Goal: Information Seeking & Learning: Compare options

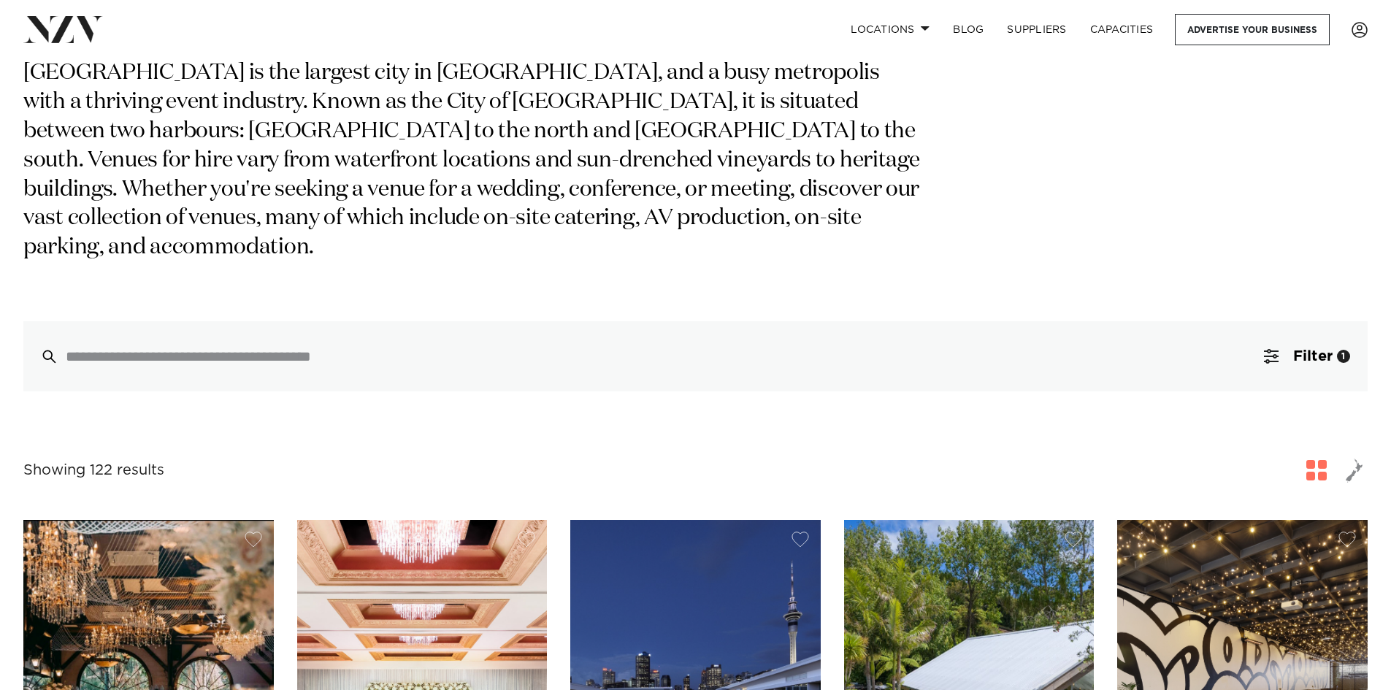
scroll to position [73, 0]
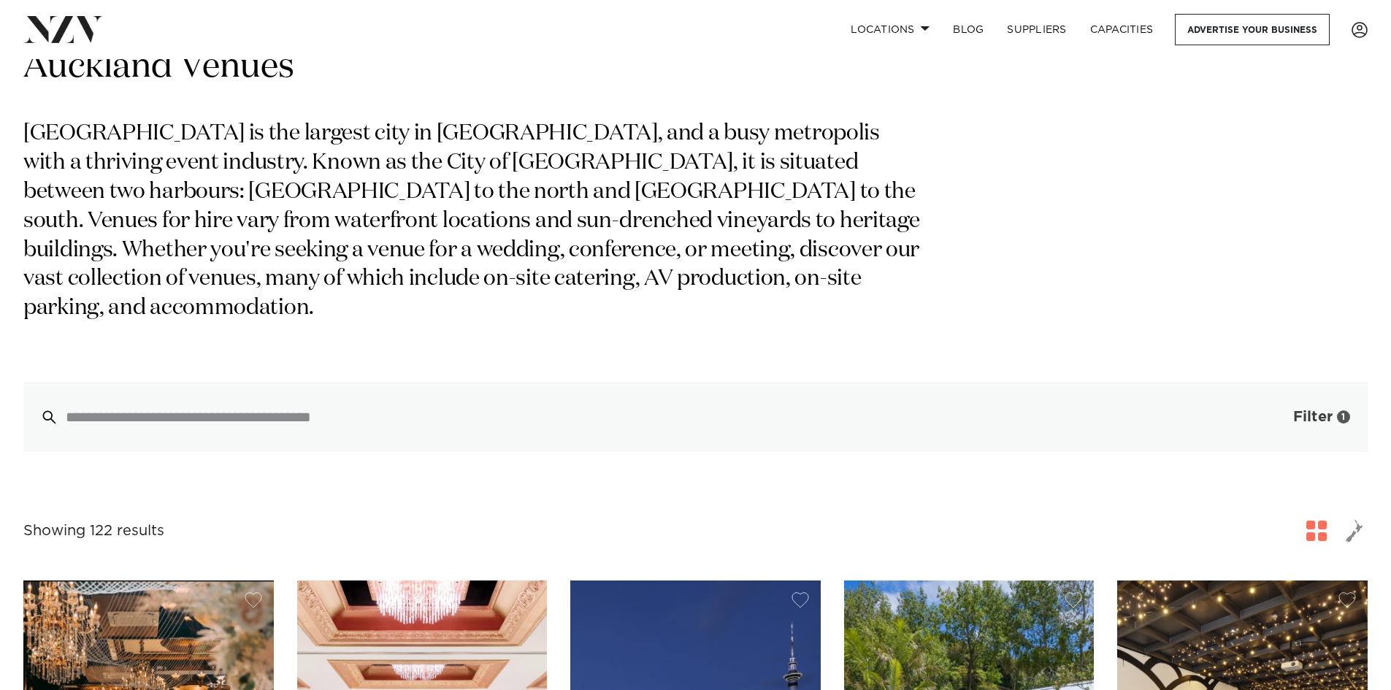
click at [1310, 410] on span "Filter" at bounding box center [1312, 417] width 39 height 15
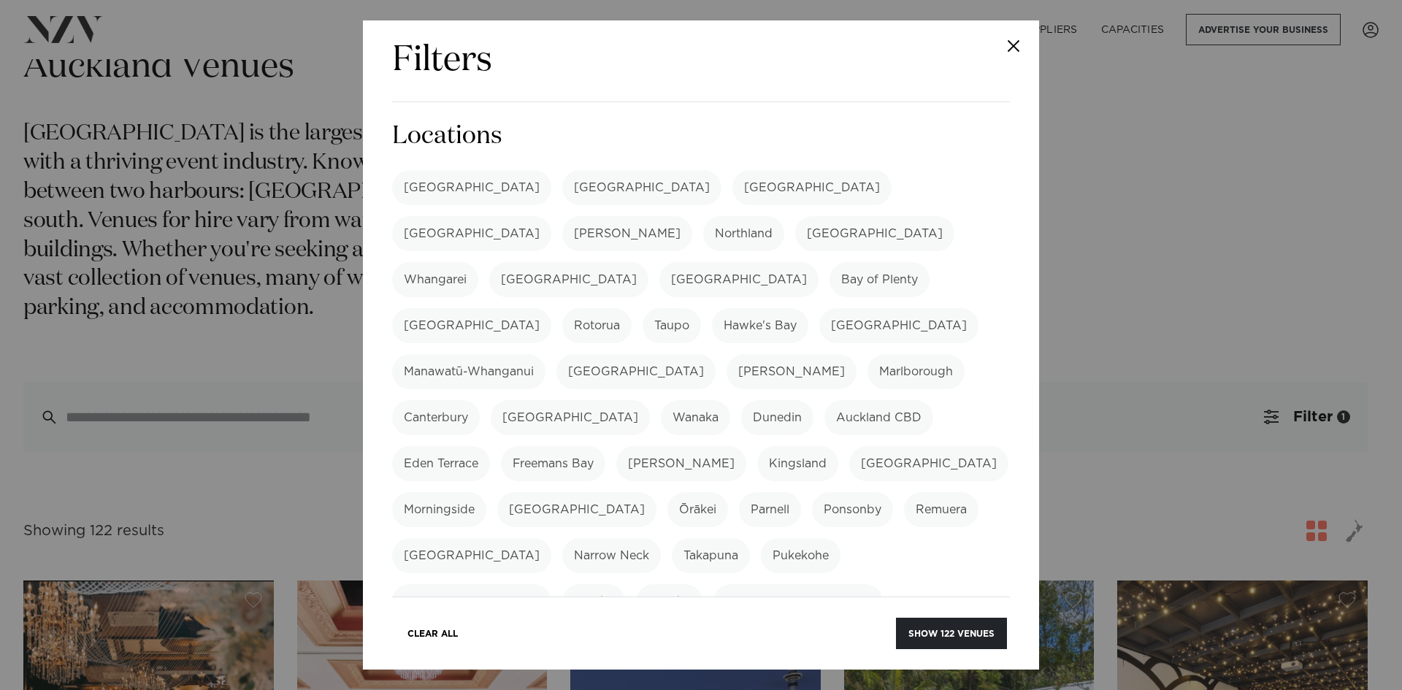
click at [1007, 57] on button "Close" at bounding box center [1013, 45] width 51 height 51
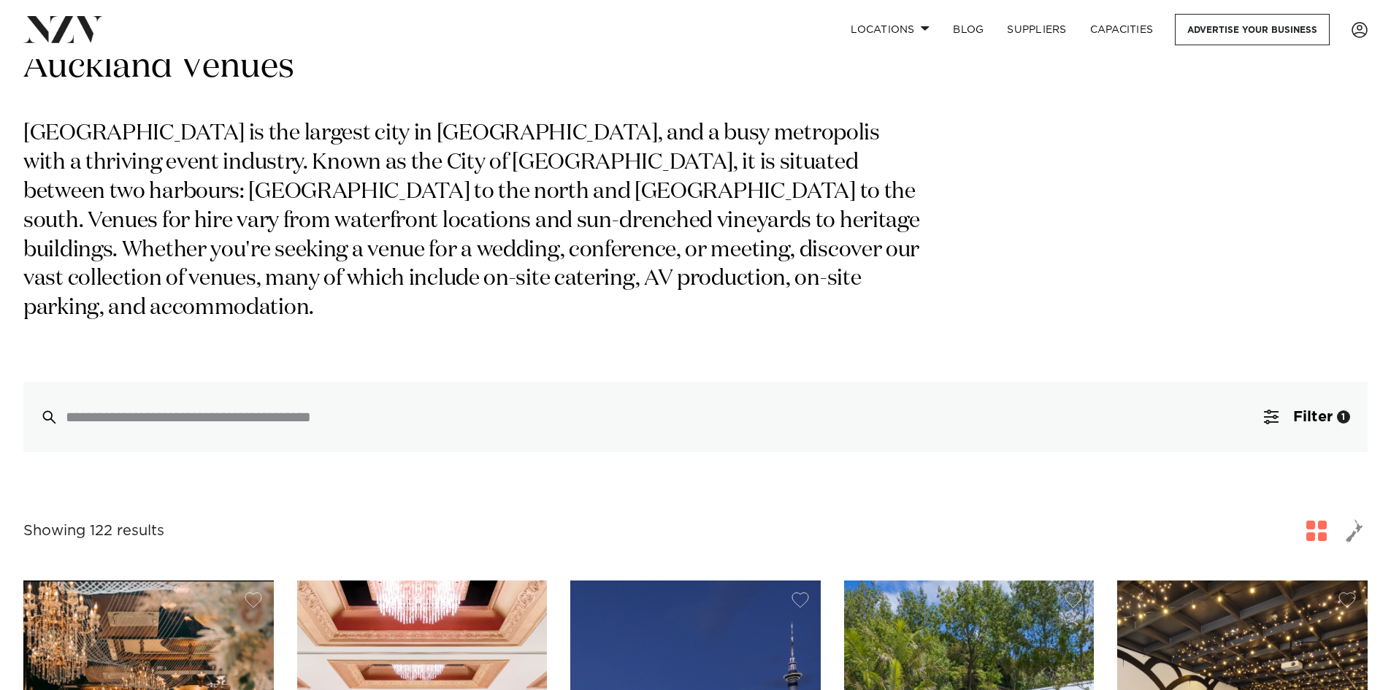
click at [1325, 521] on span "button" at bounding box center [1316, 531] width 20 height 20
click at [1258, 394] on button "Filter 1" at bounding box center [1306, 417] width 121 height 70
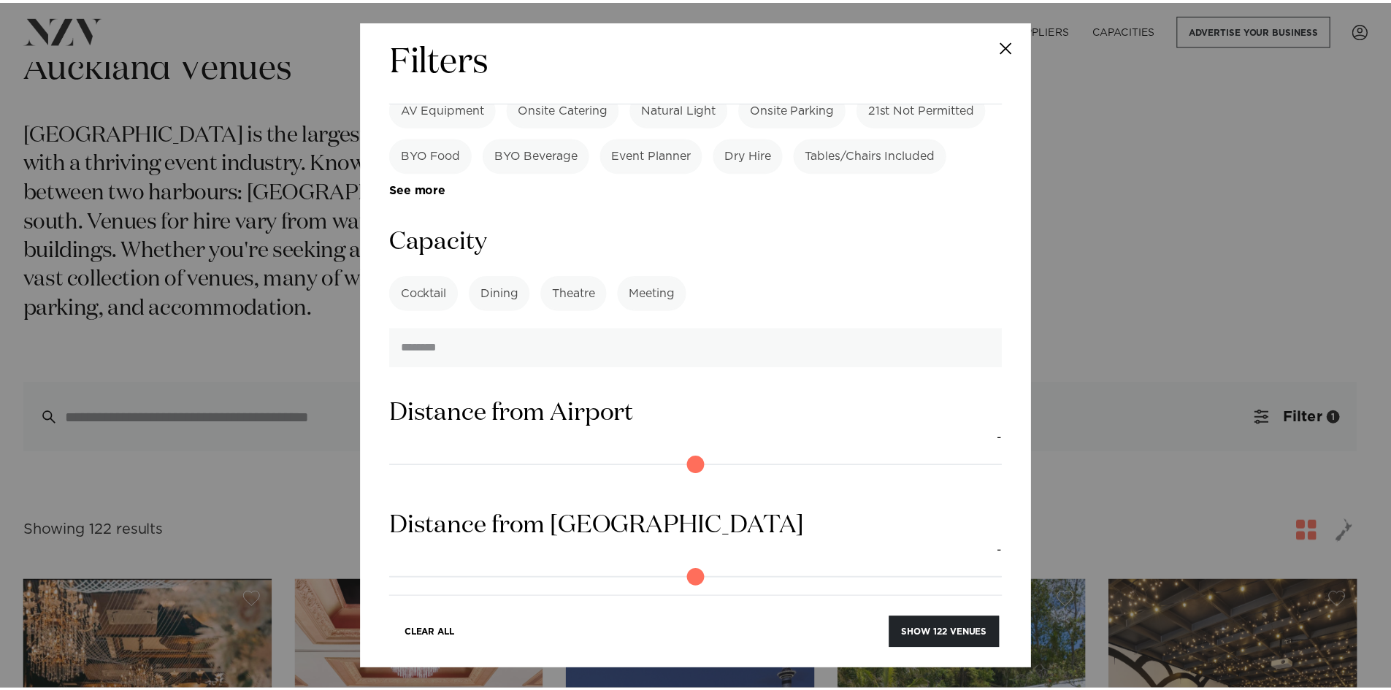
scroll to position [1095, 0]
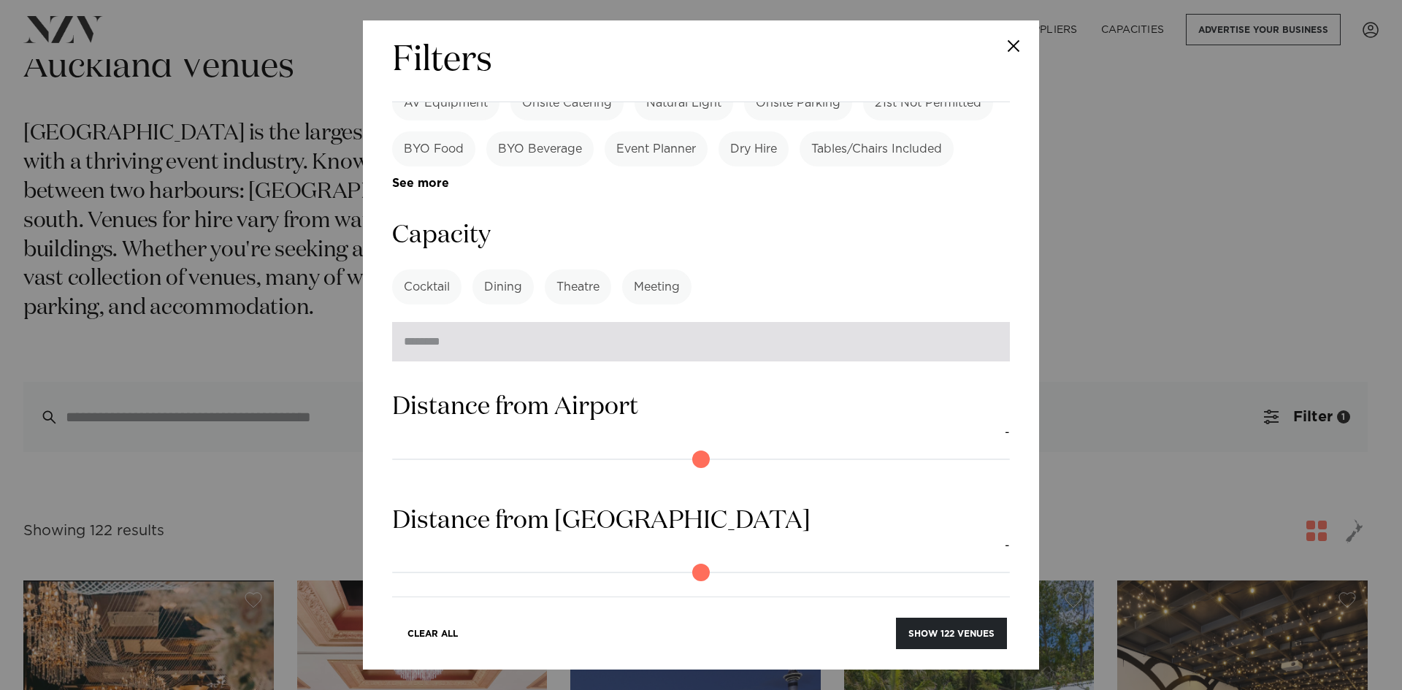
click at [619, 322] on input "number" at bounding box center [701, 341] width 618 height 39
type input "**"
click at [898, 618] on button "Show 70 venues" at bounding box center [952, 633] width 109 height 31
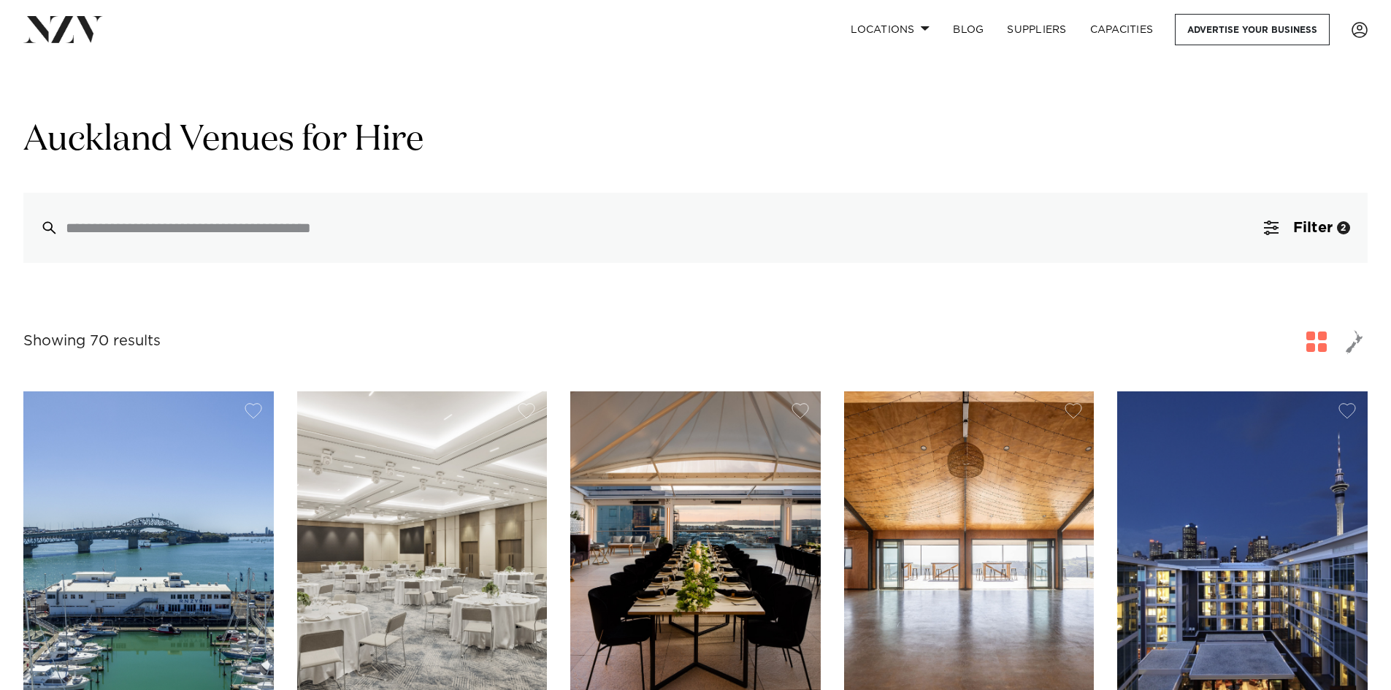
click at [1319, 340] on span "button" at bounding box center [1316, 341] width 20 height 20
click at [1303, 245] on button "Filter 2" at bounding box center [1306, 228] width 121 height 70
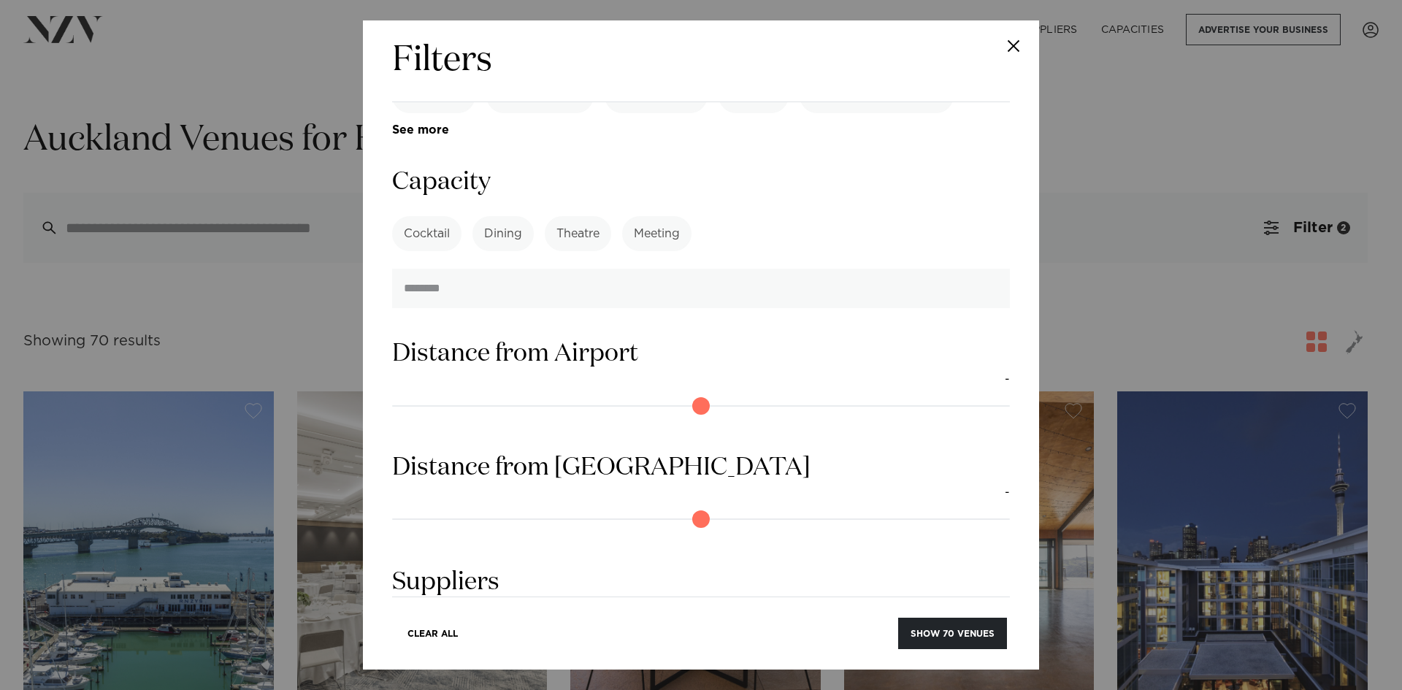
scroll to position [1065, 0]
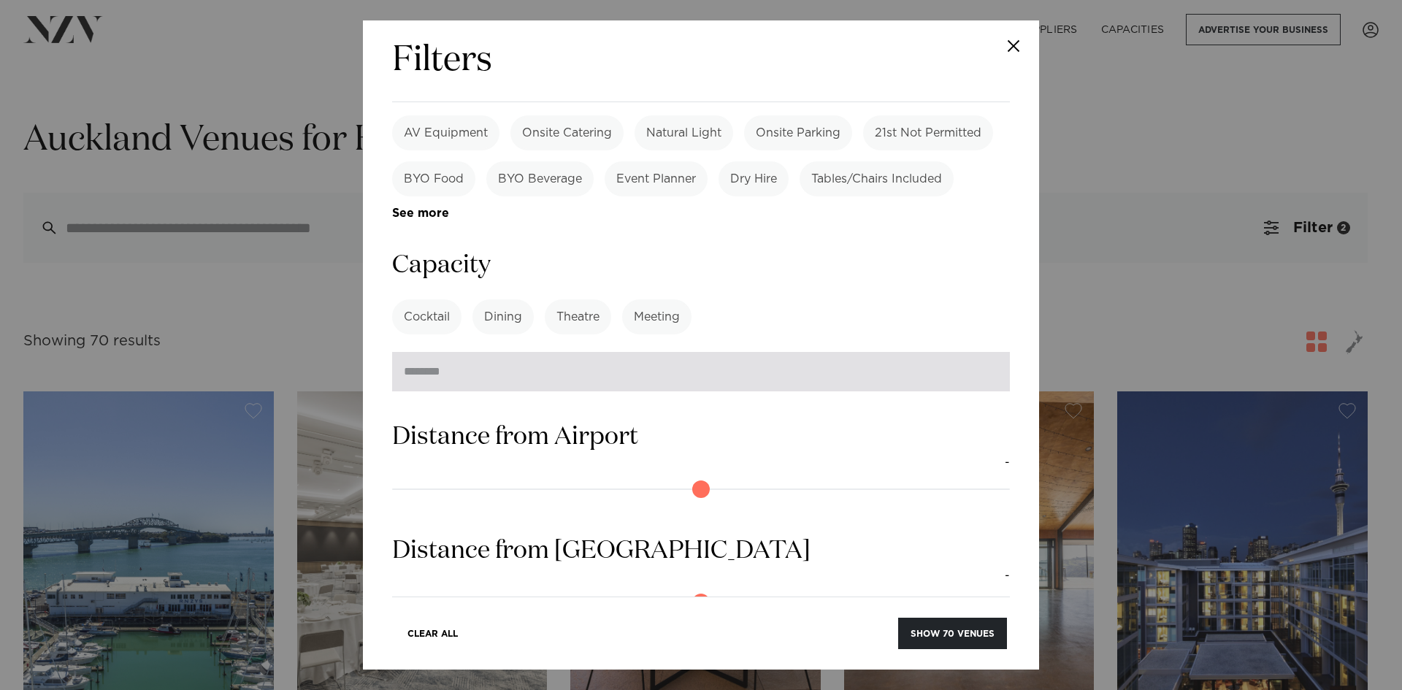
click at [468, 352] on input "**" at bounding box center [701, 371] width 618 height 39
click at [975, 352] on input "**" at bounding box center [701, 371] width 618 height 39
drag, startPoint x: 979, startPoint y: 257, endPoint x: 595, endPoint y: 245, distance: 384.2
type input "**"
click at [973, 352] on input "**" at bounding box center [701, 371] width 618 height 39
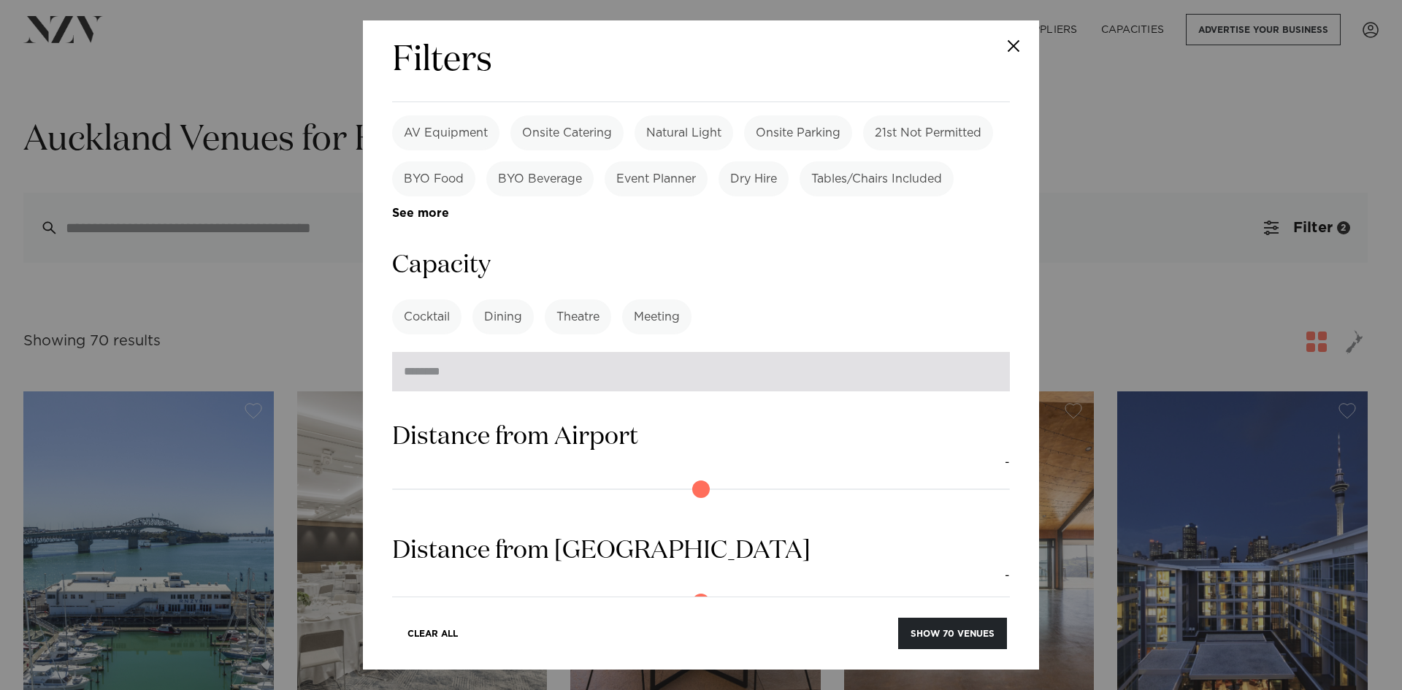
click at [434, 352] on input "**" at bounding box center [701, 371] width 618 height 39
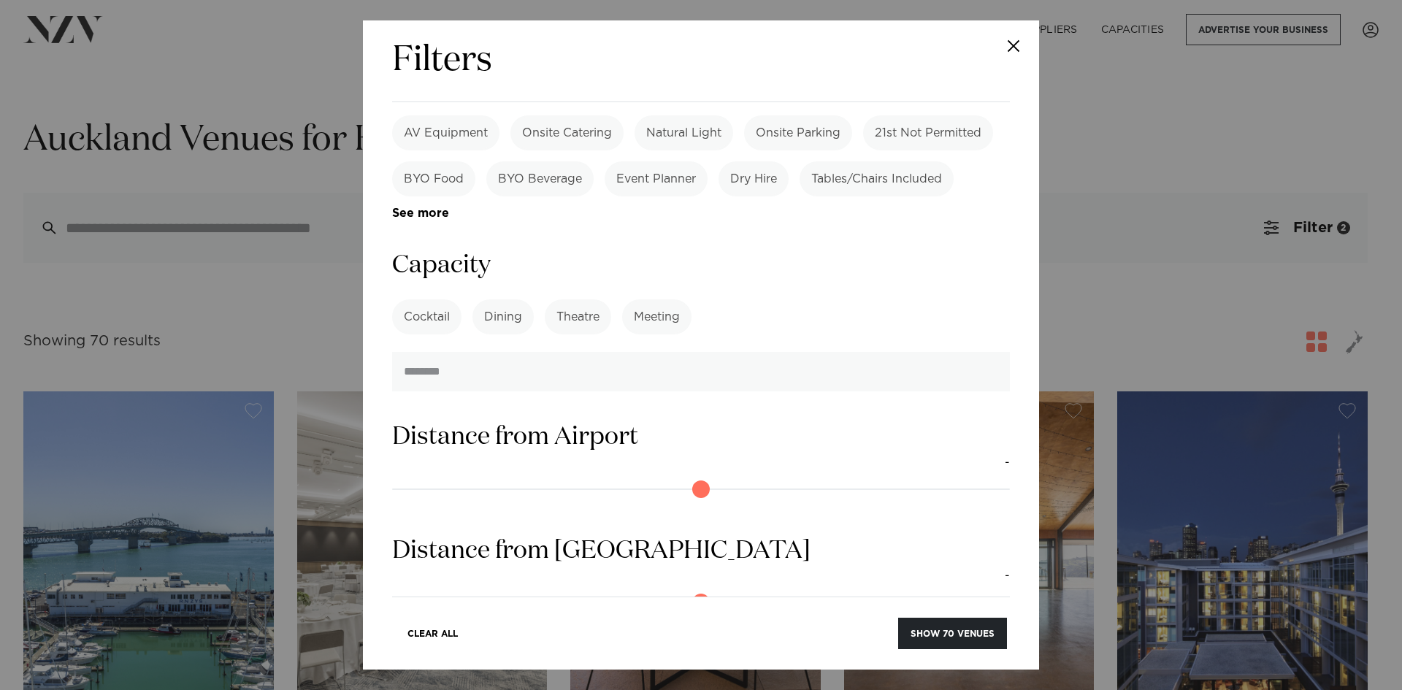
drag, startPoint x: 431, startPoint y: 256, endPoint x: 369, endPoint y: 258, distance: 62.8
click at [369, 258] on div "Filters Search Type Venue Supplier See more Locations Auckland Wellington Chris…" at bounding box center [701, 344] width 676 height 649
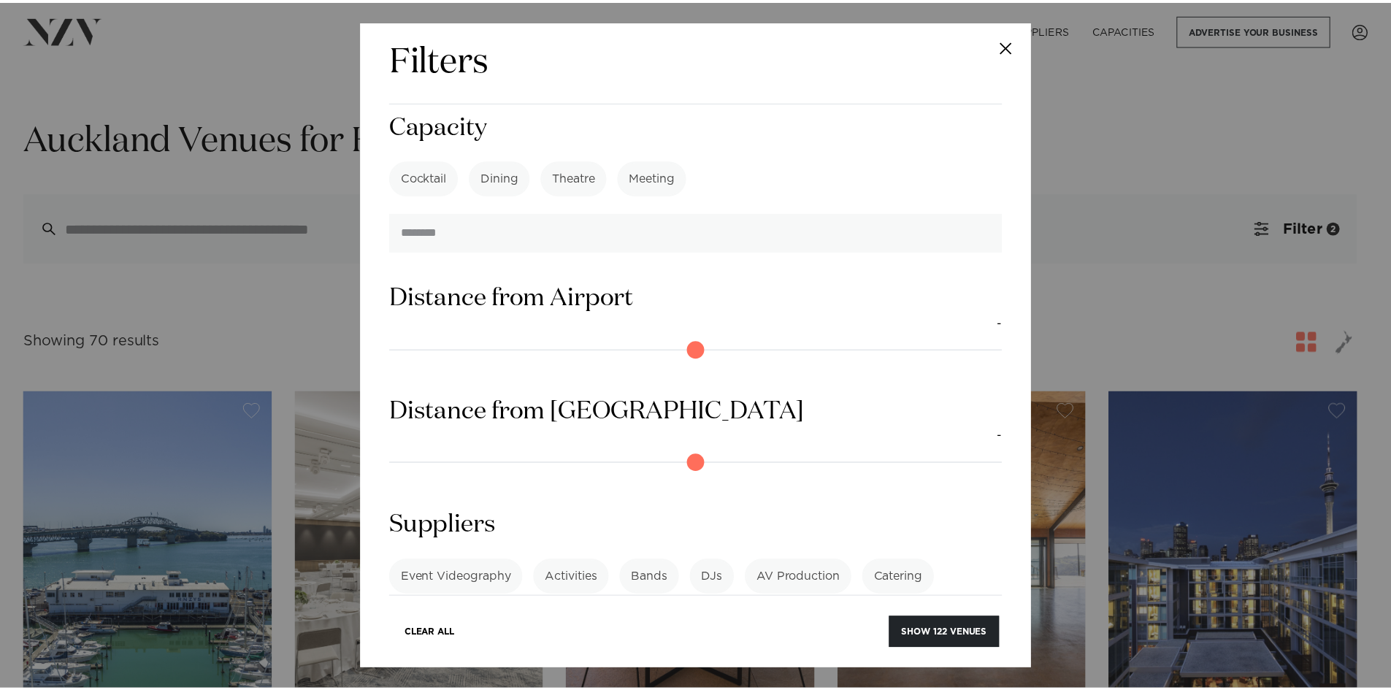
scroll to position [1211, 0]
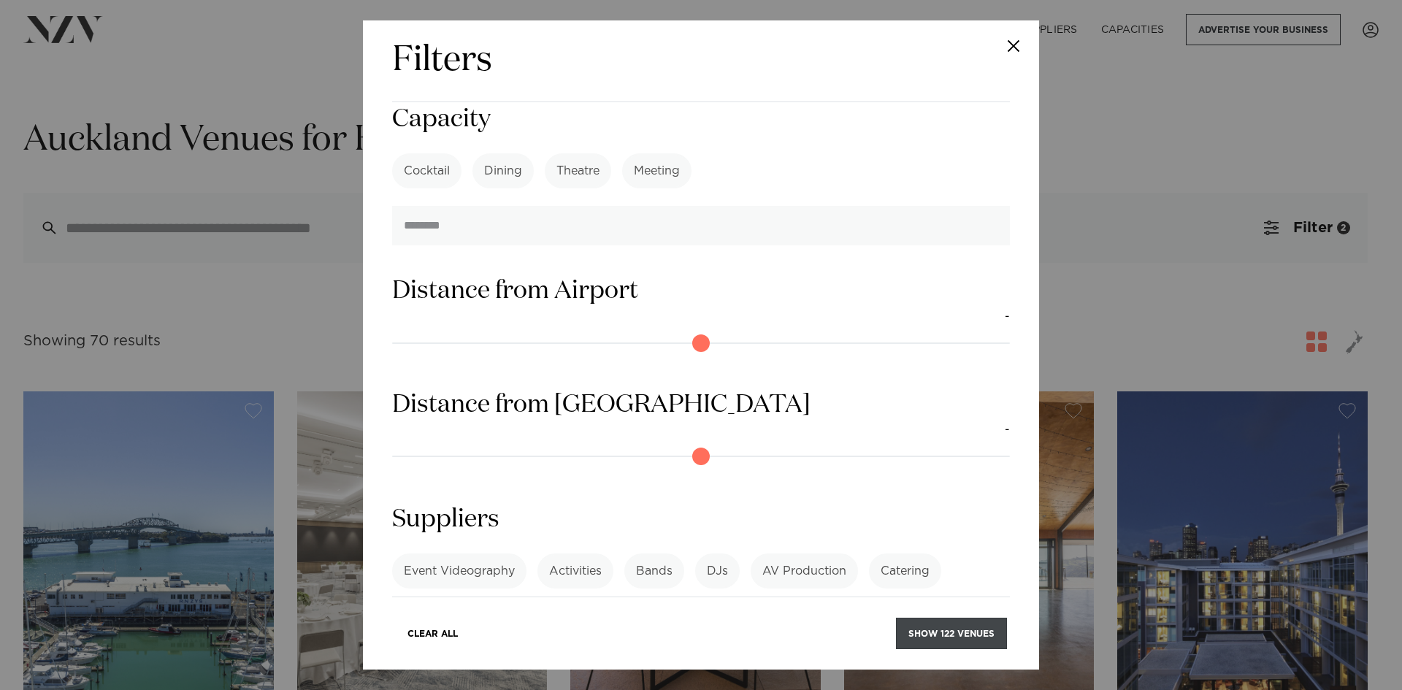
click at [980, 648] on button "Show 122 venues" at bounding box center [951, 633] width 111 height 31
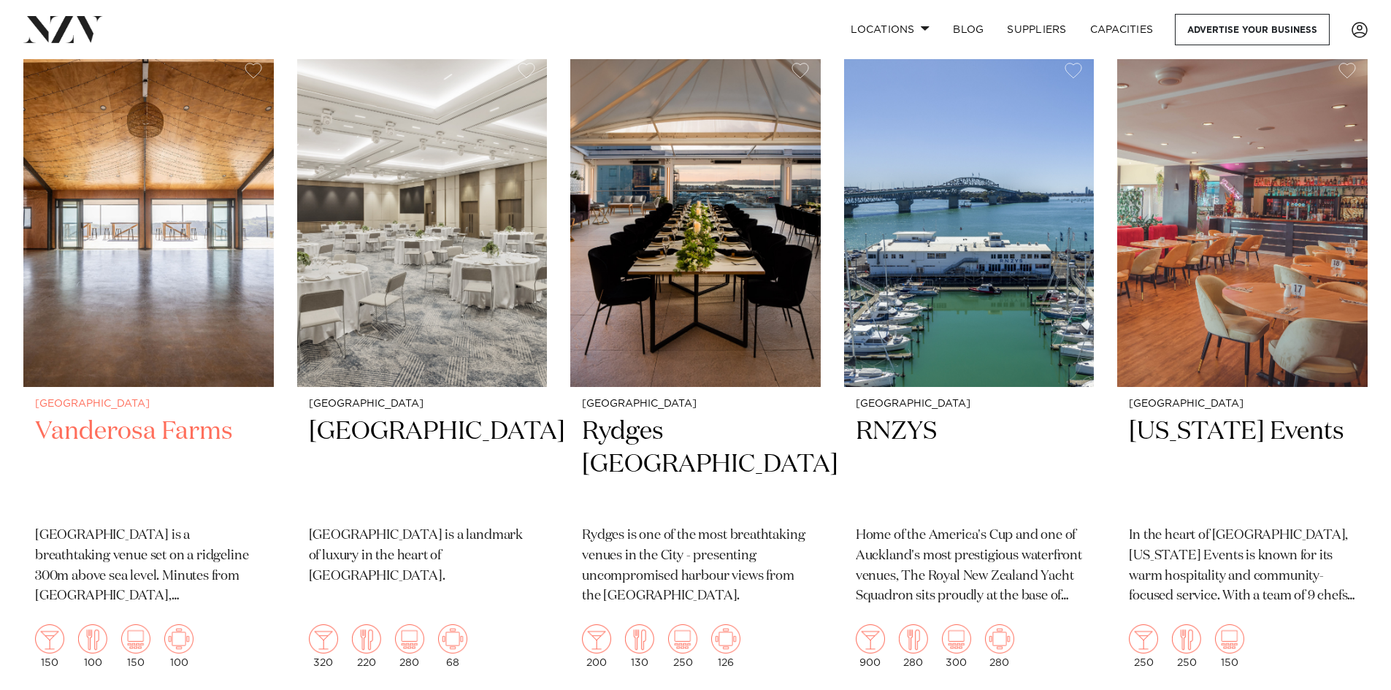
scroll to position [3920, 0]
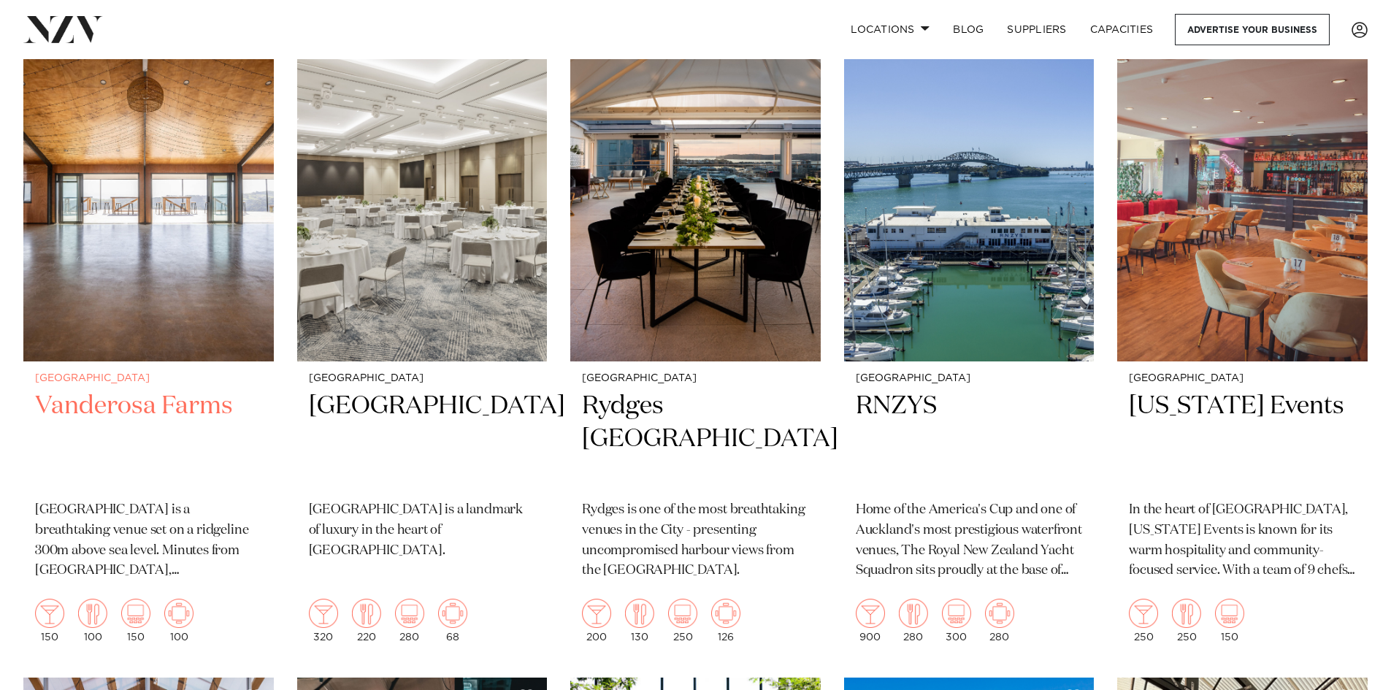
click at [230, 231] on img at bounding box center [148, 194] width 250 height 336
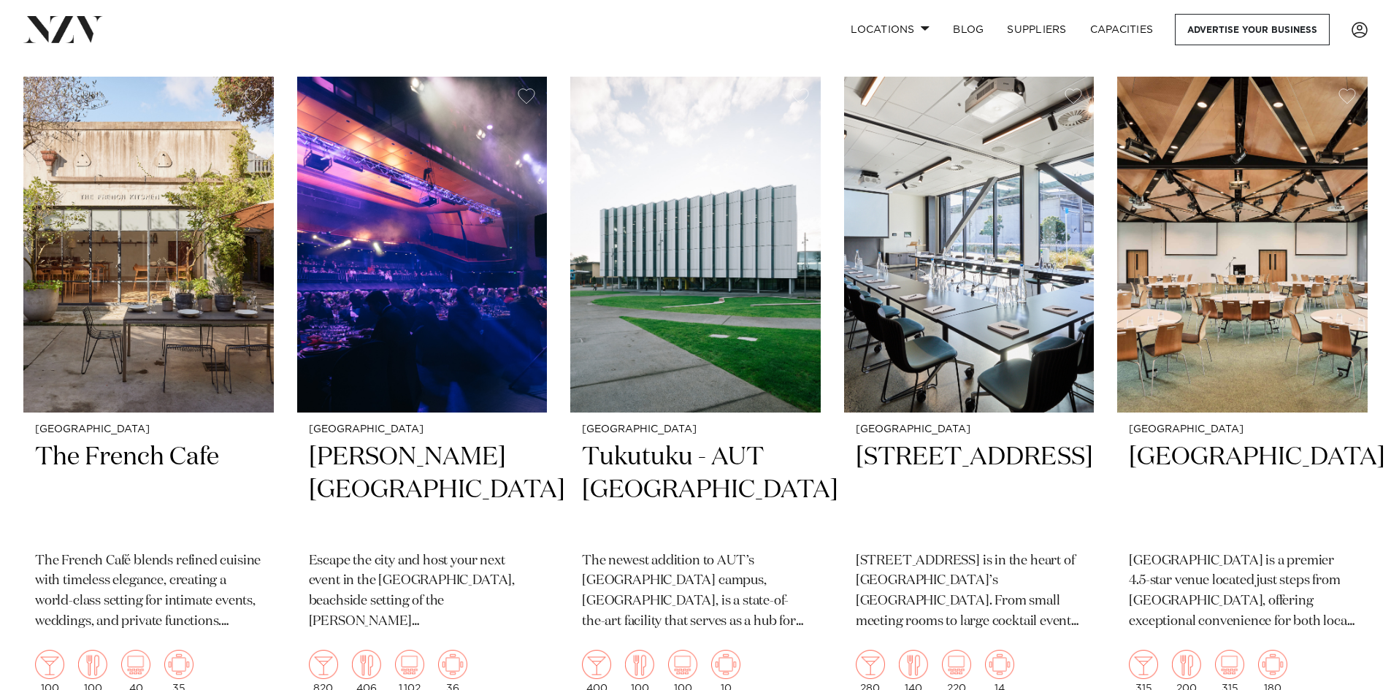
scroll to position [5147, 0]
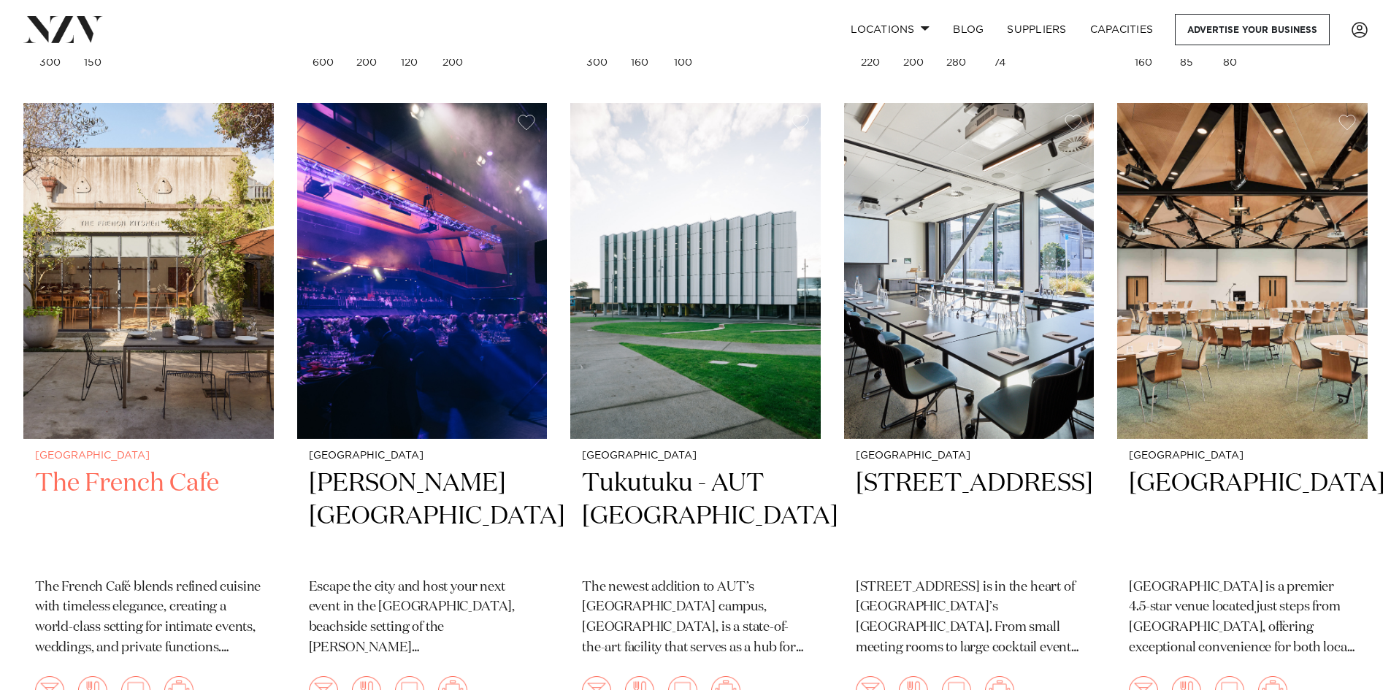
click at [137, 239] on img at bounding box center [148, 271] width 250 height 336
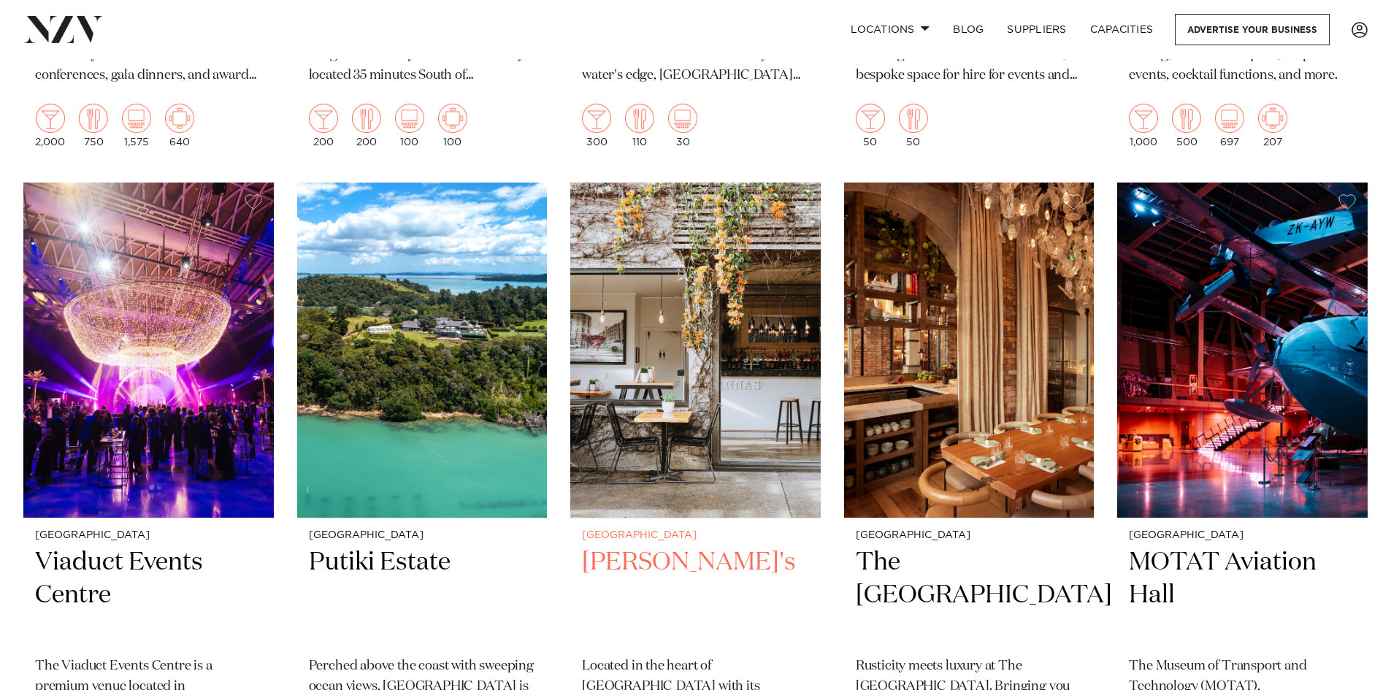
scroll to position [8390, 0]
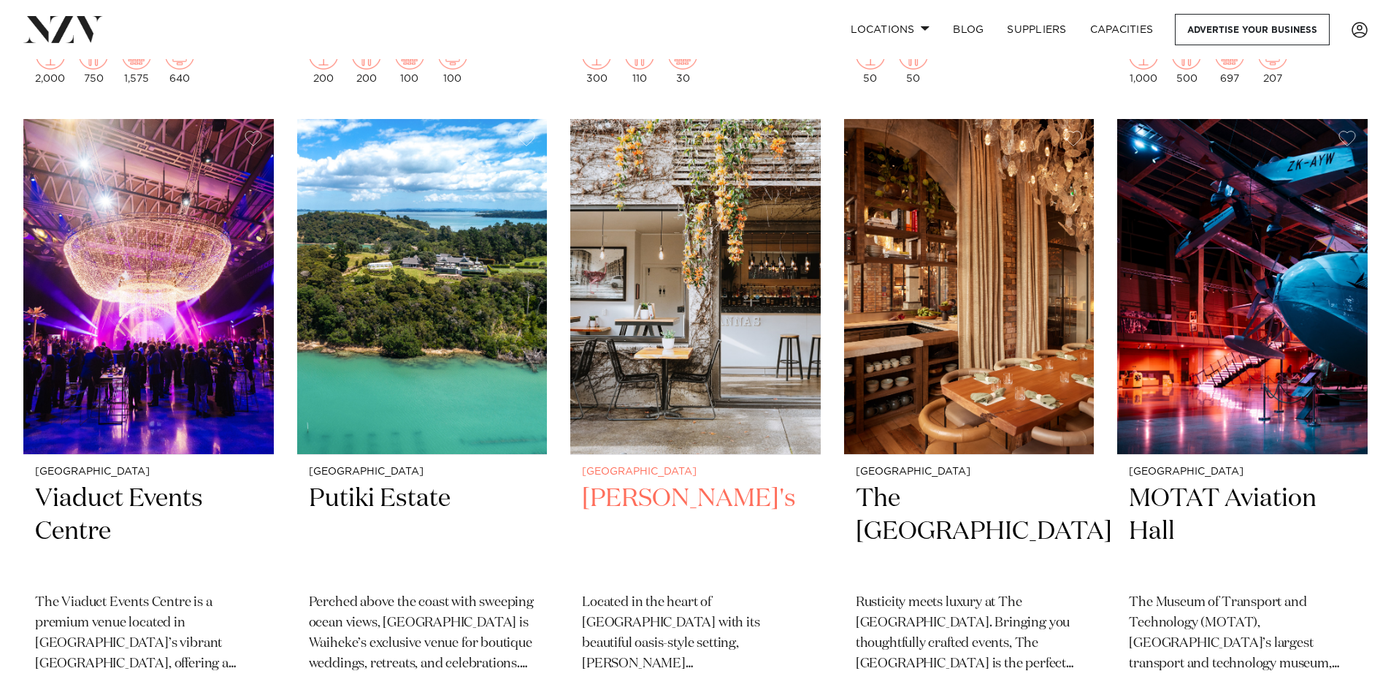
click at [725, 269] on img at bounding box center [695, 287] width 250 height 336
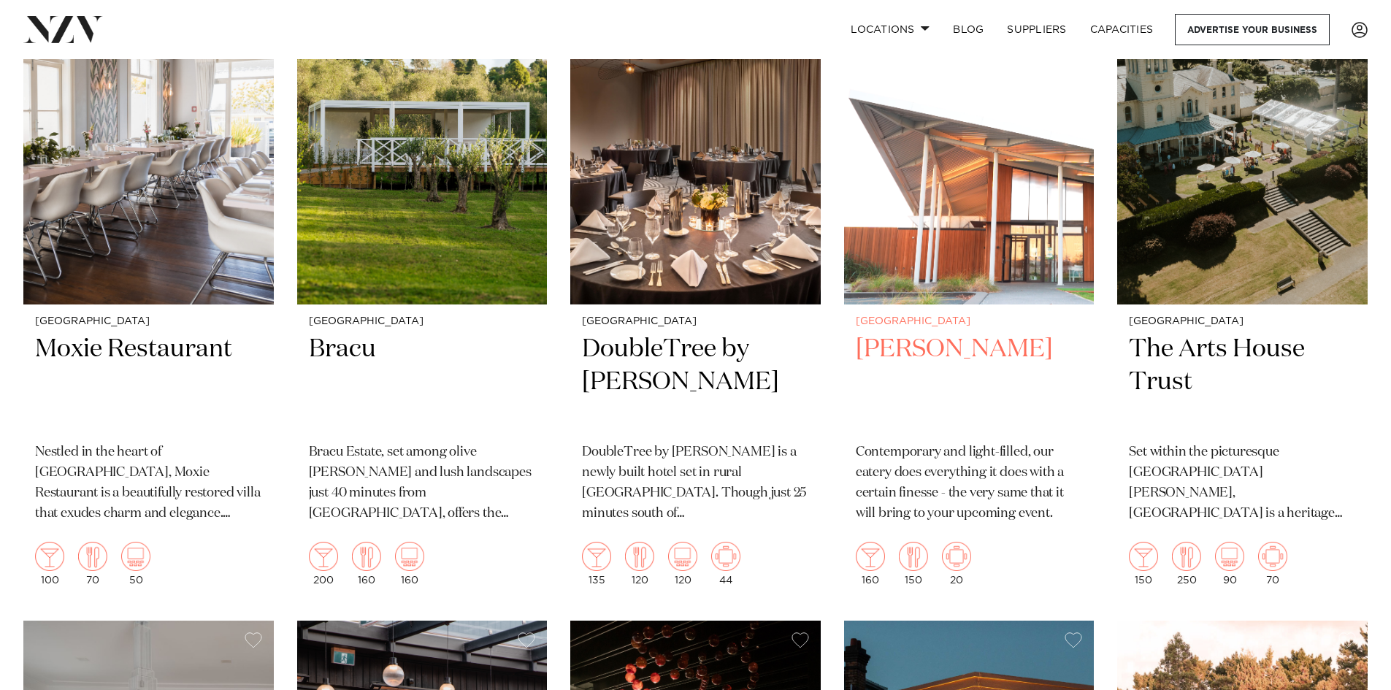
scroll to position [11568, 0]
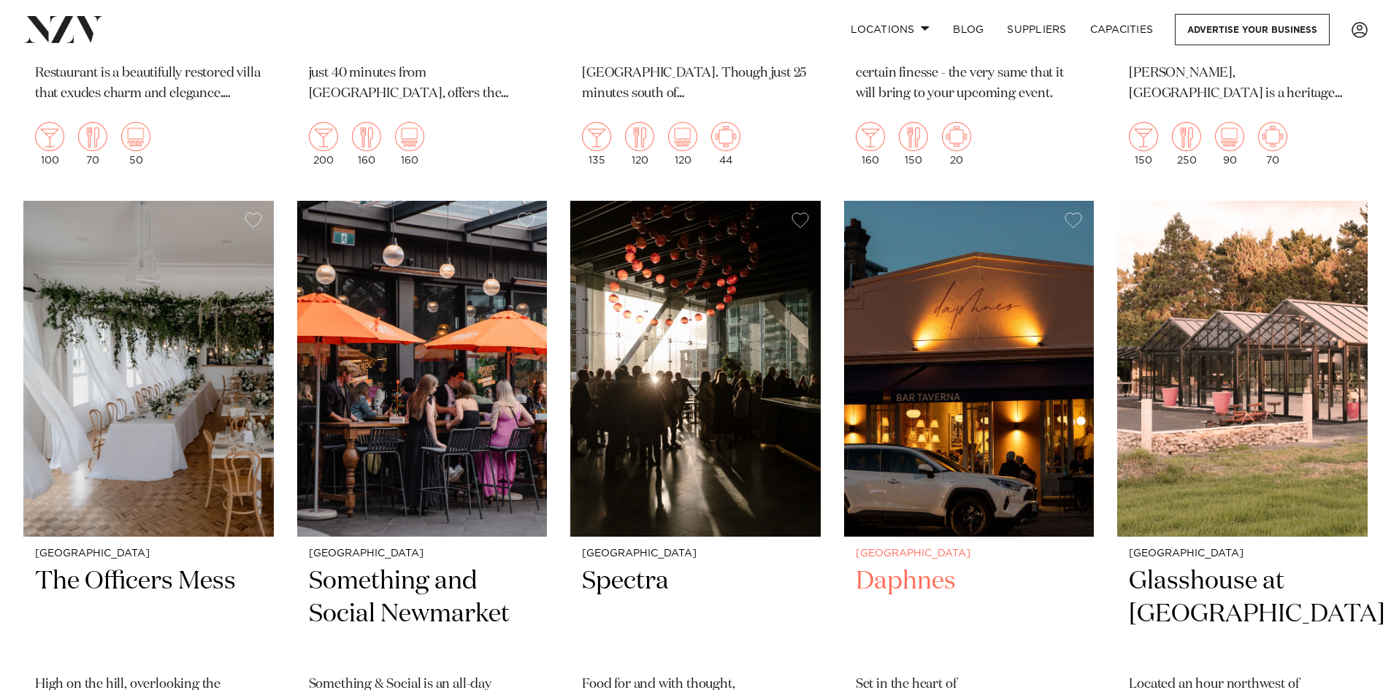
click at [1024, 291] on img at bounding box center [969, 369] width 250 height 336
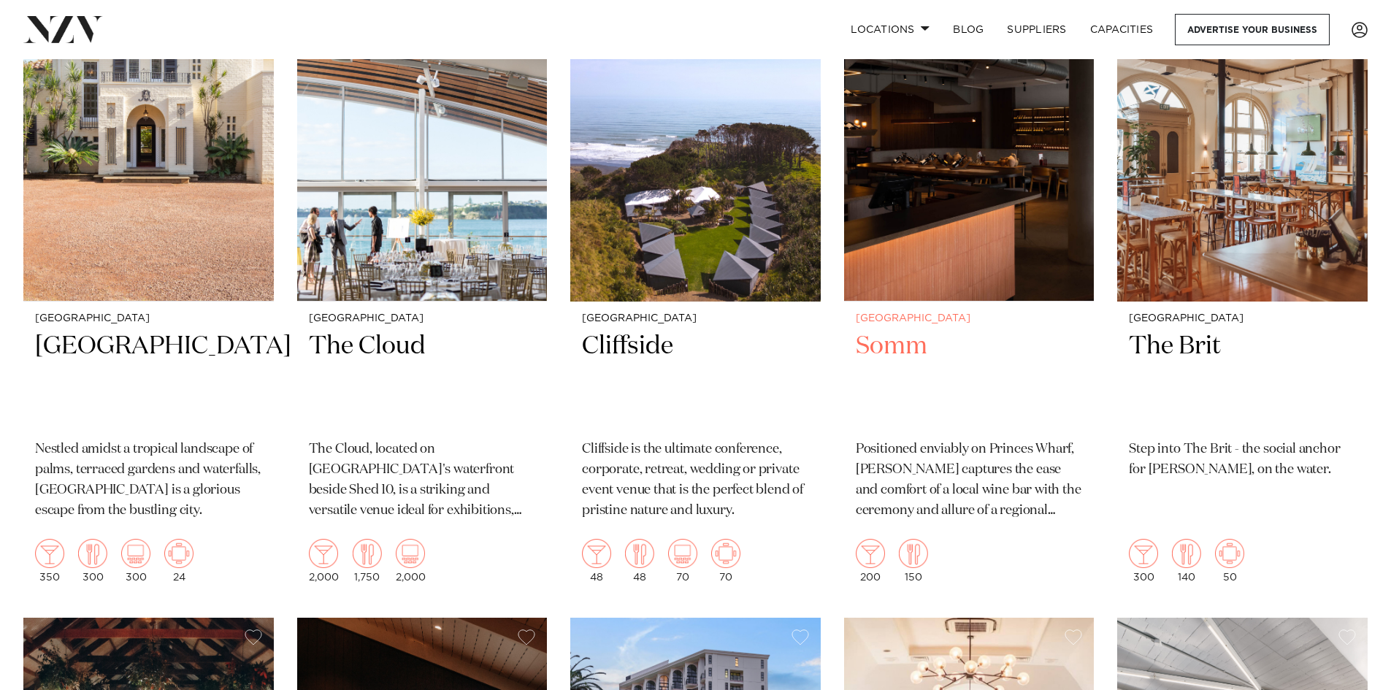
scroll to position [12394, 0]
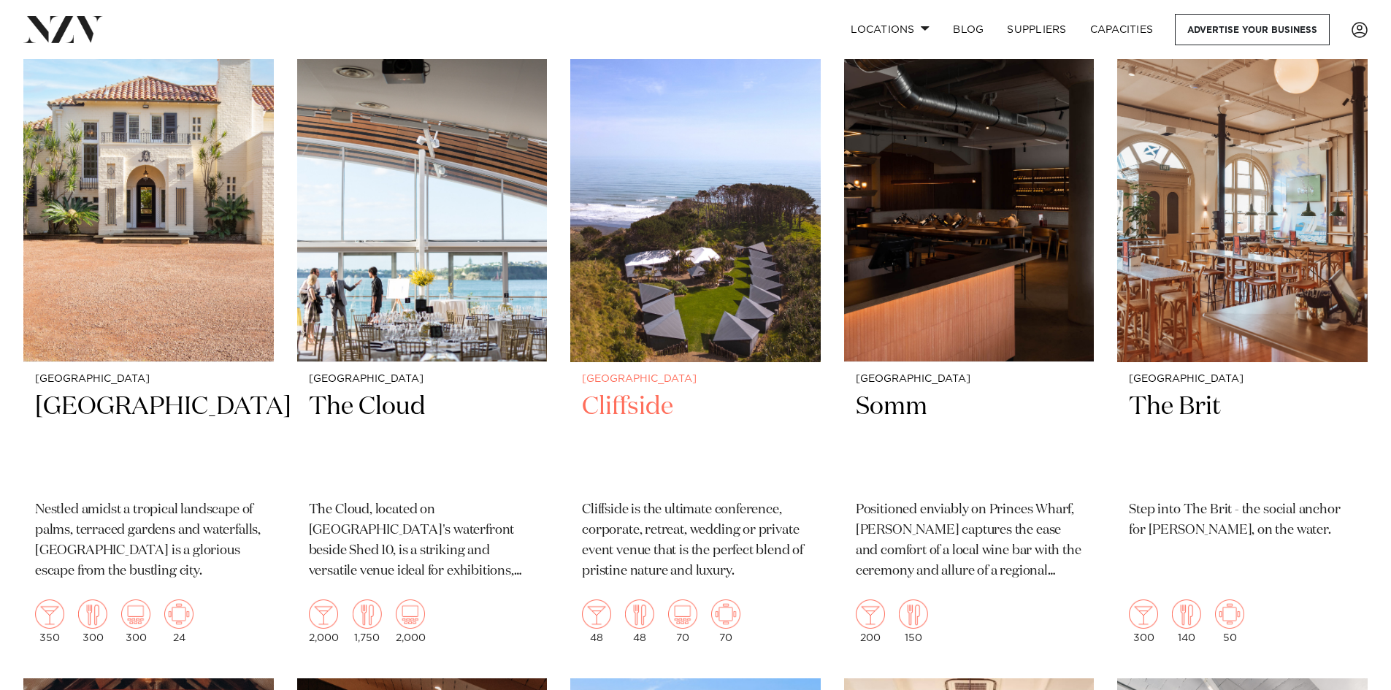
click at [744, 208] on img at bounding box center [695, 194] width 250 height 336
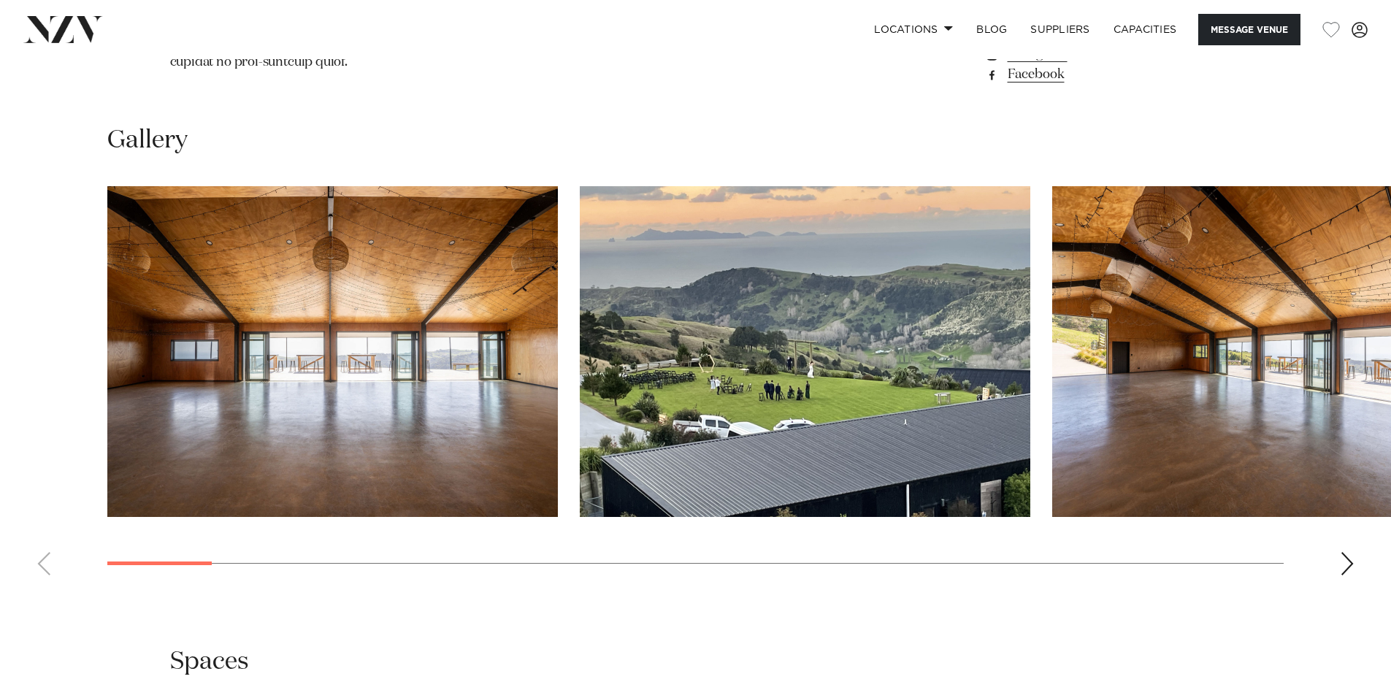
scroll to position [1387, 0]
click at [1240, 356] on img "3 / 28" at bounding box center [1277, 350] width 450 height 331
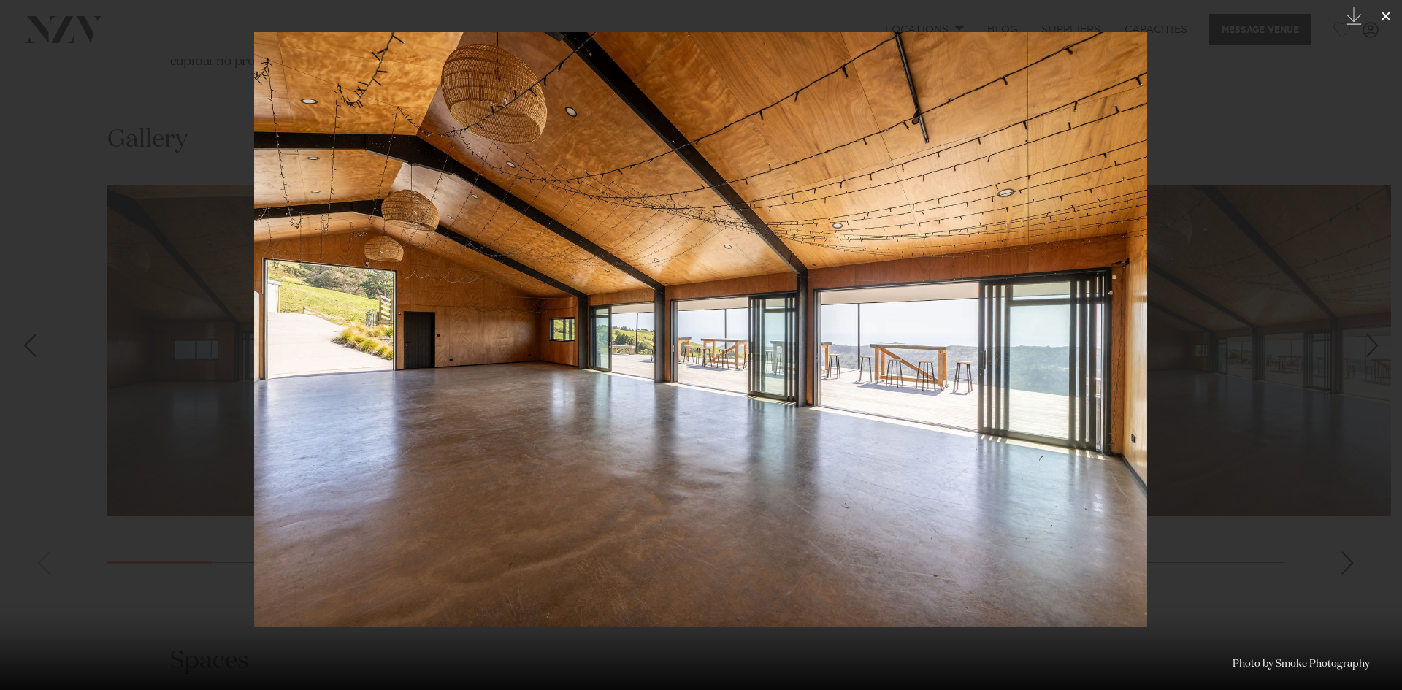
click at [1385, 18] on icon at bounding box center [1386, 16] width 10 height 10
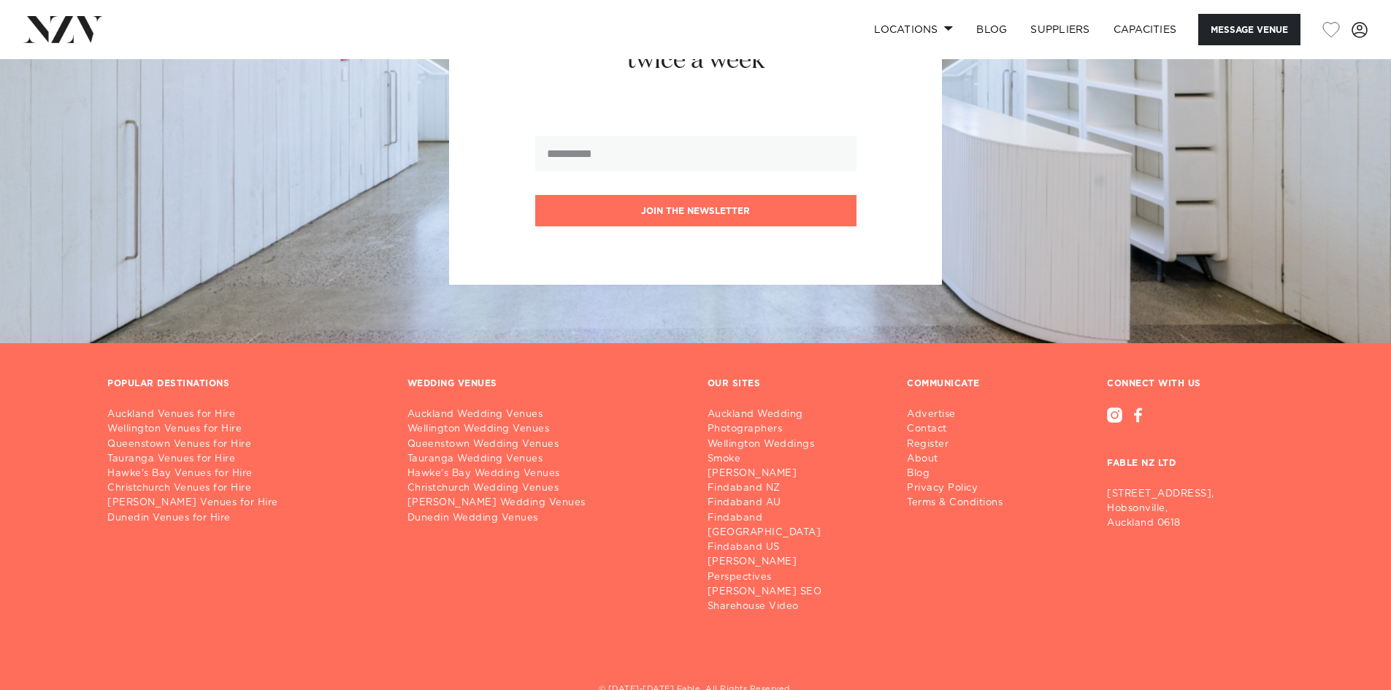
scroll to position [3056, 0]
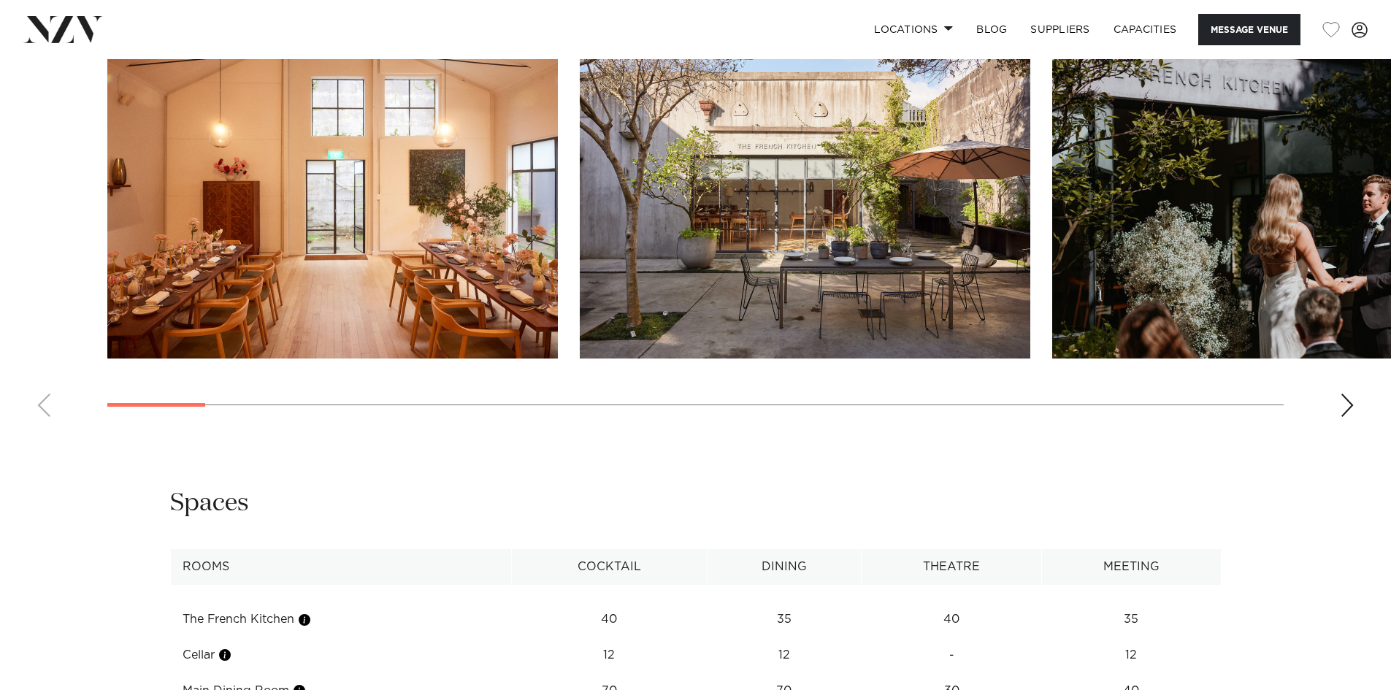
scroll to position [1533, 0]
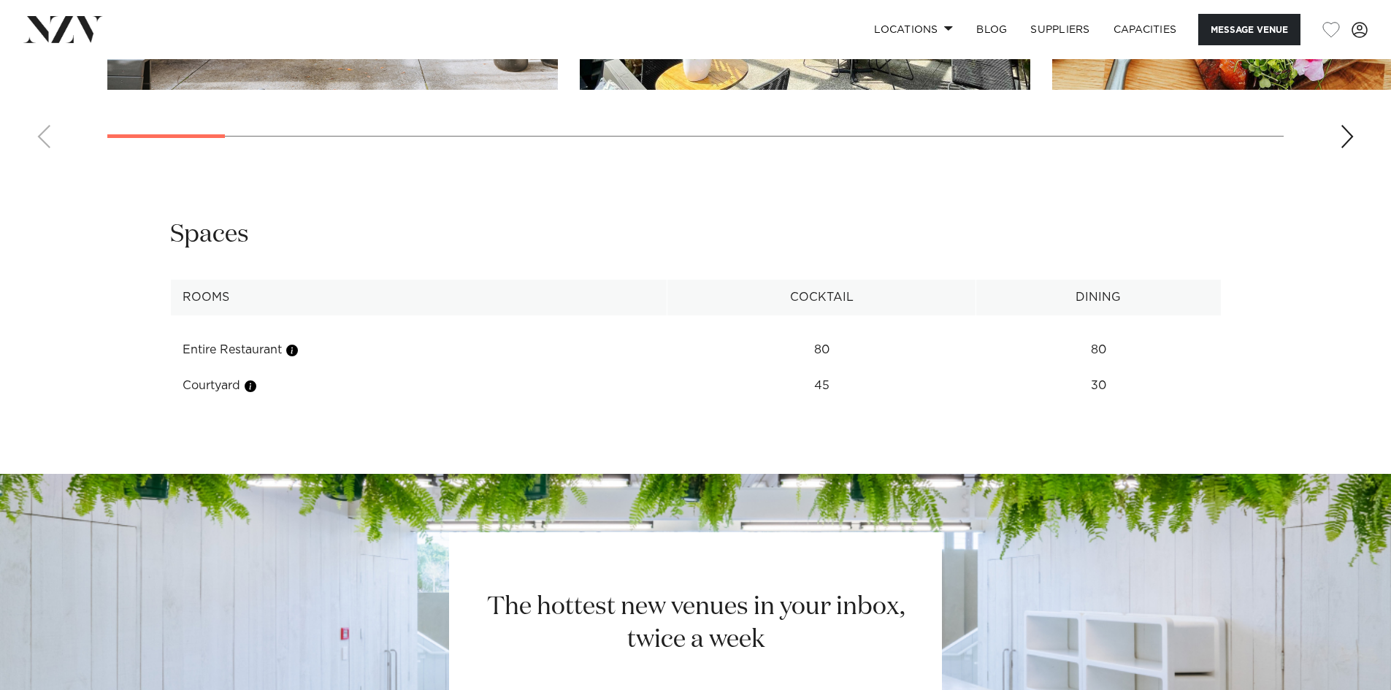
scroll to position [2190, 0]
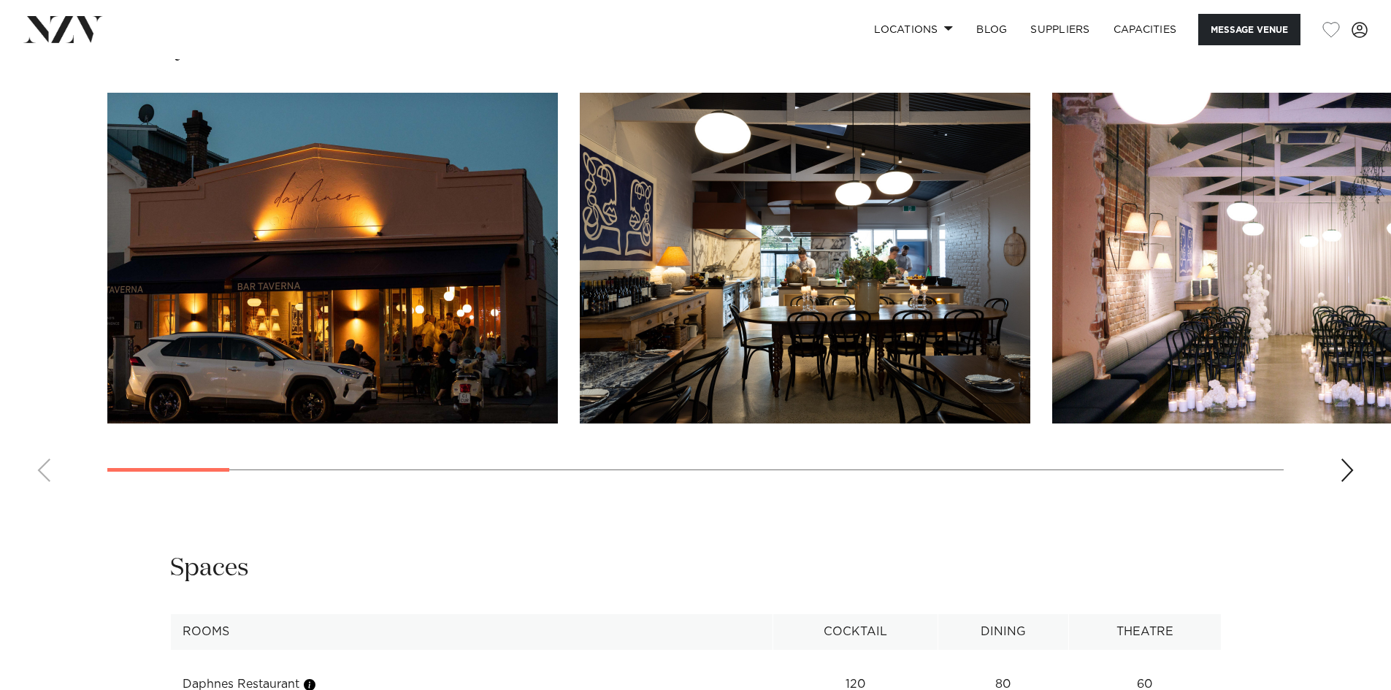
scroll to position [1460, 0]
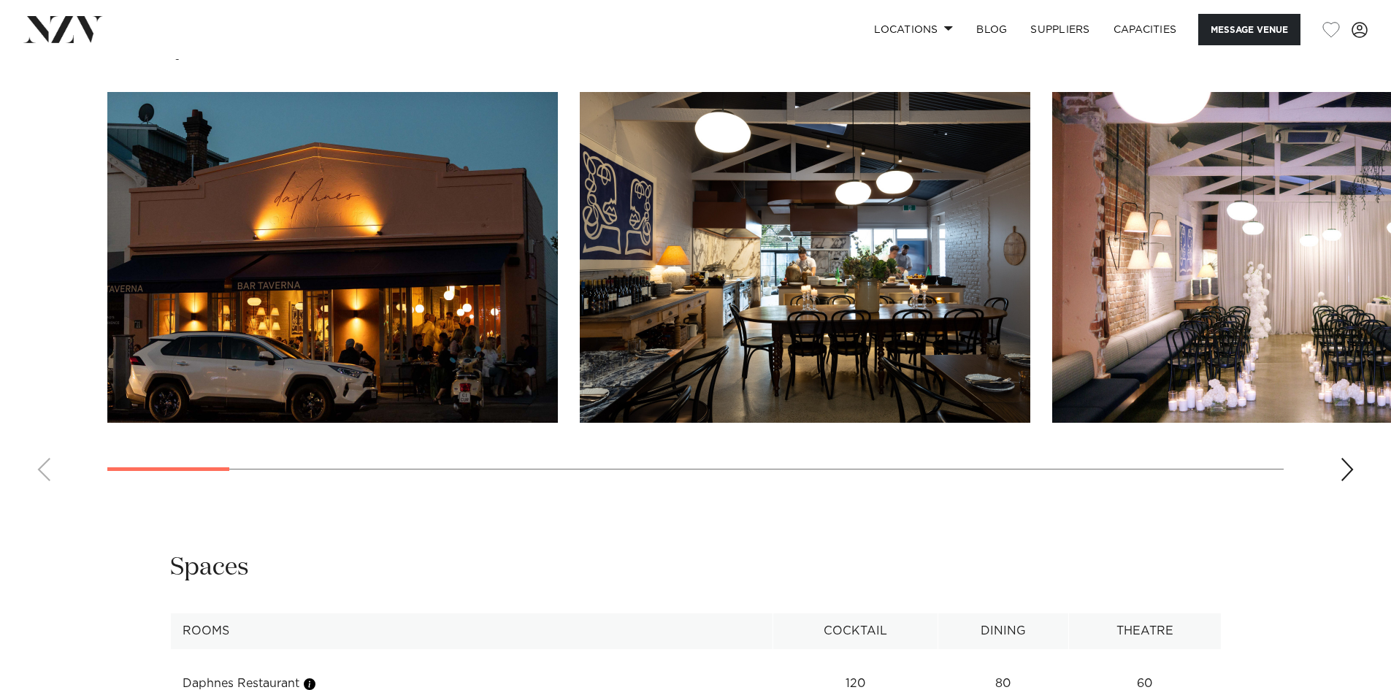
click at [1337, 317] on img "3 / 24" at bounding box center [1277, 257] width 450 height 331
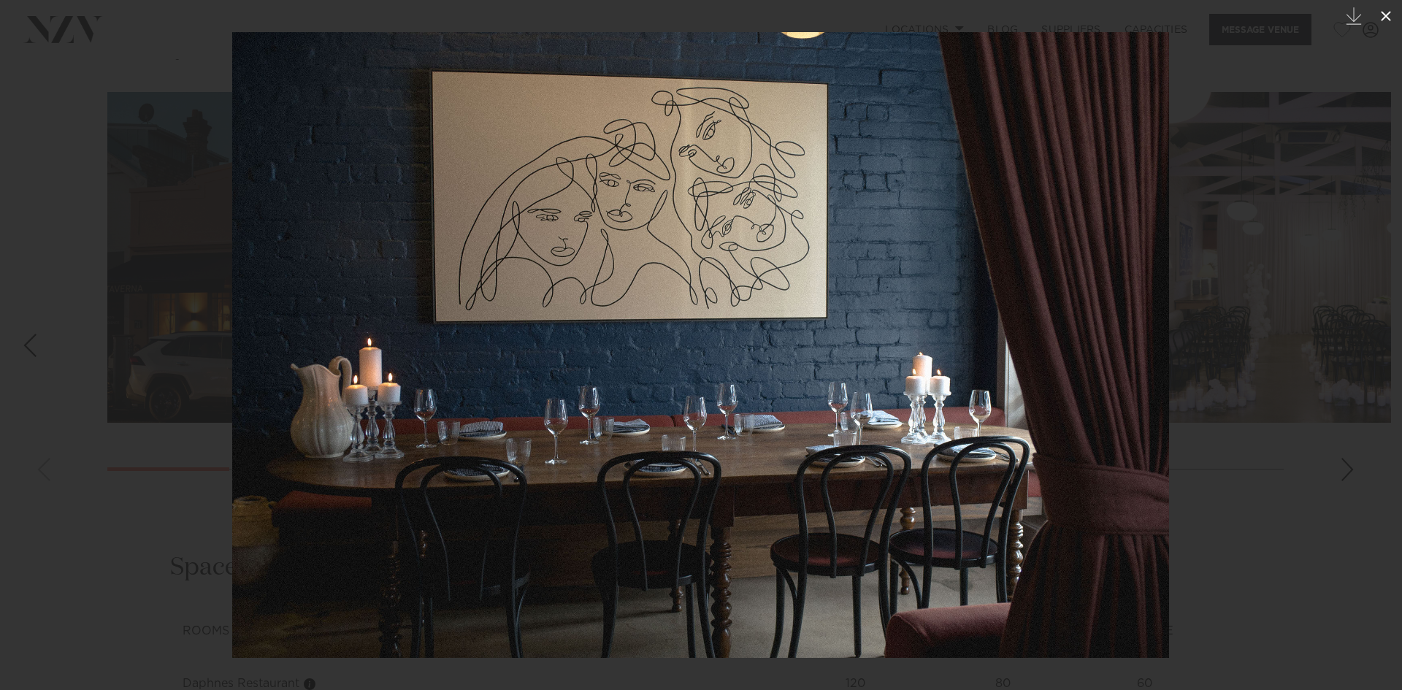
click at [1384, 21] on icon at bounding box center [1386, 16] width 18 height 18
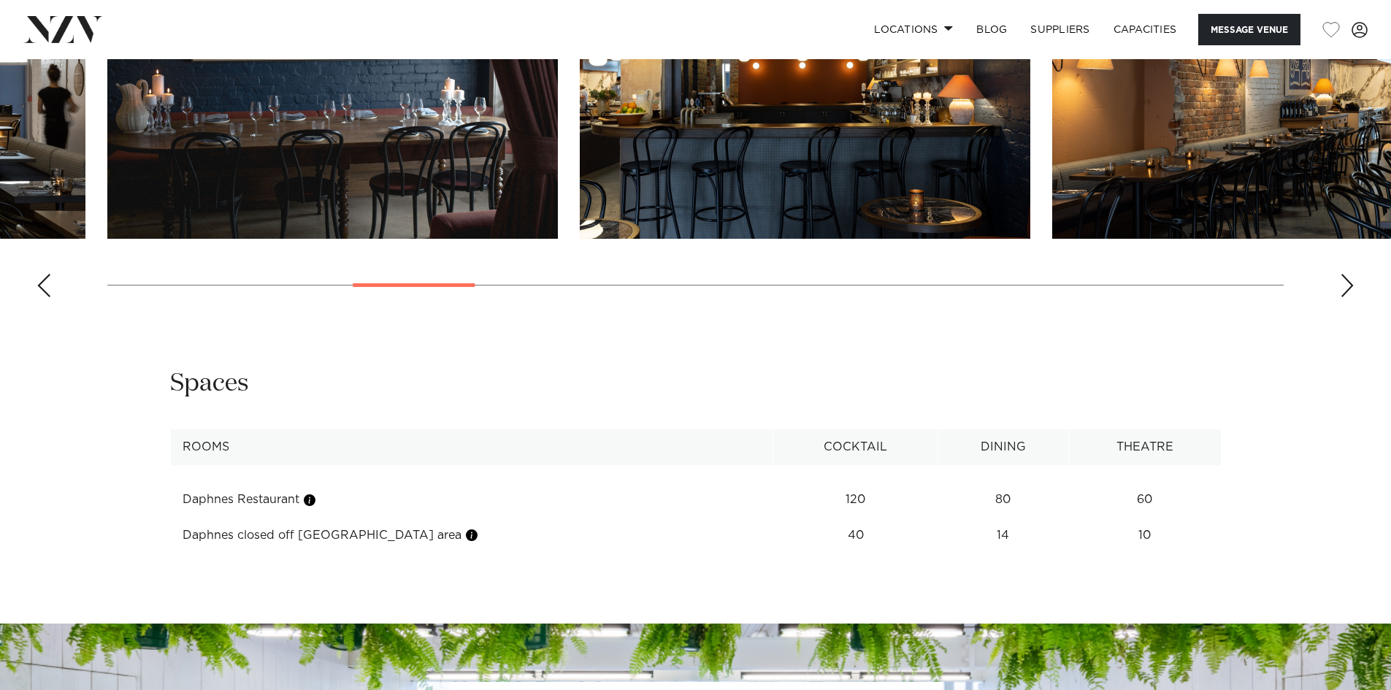
scroll to position [2117, 0]
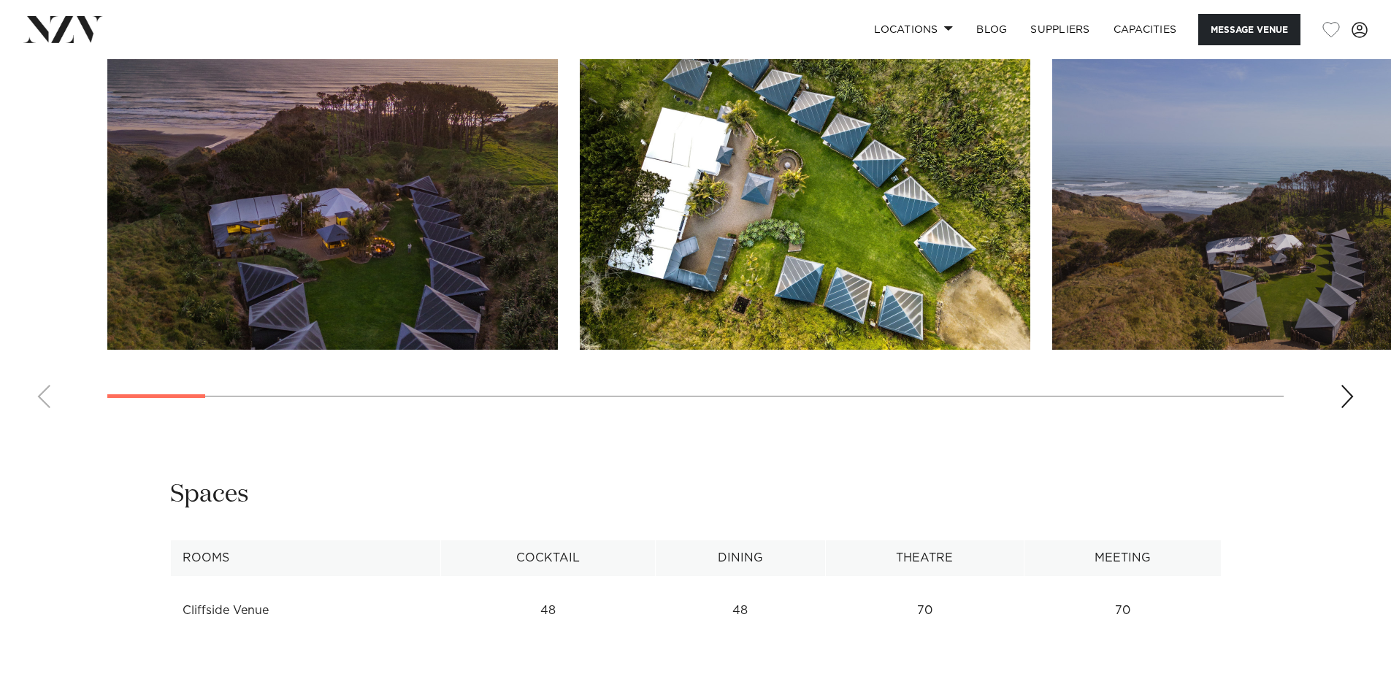
scroll to position [1679, 0]
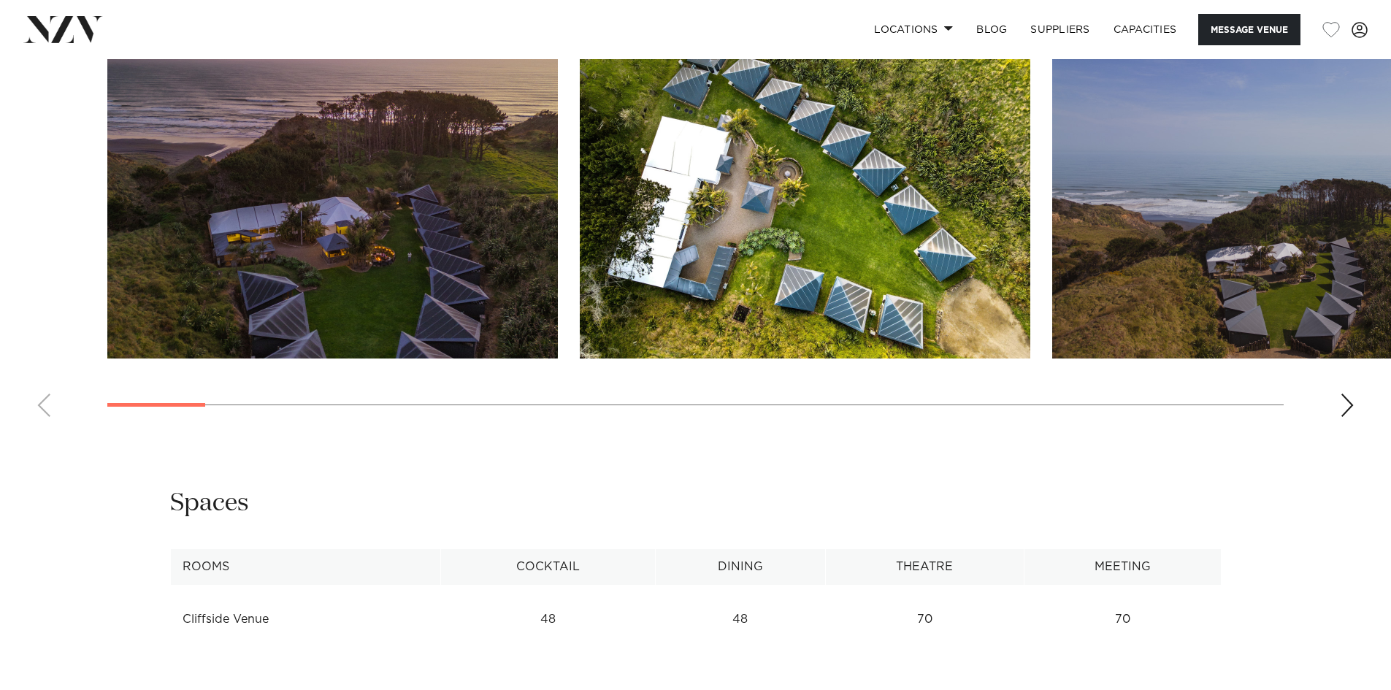
click at [1150, 236] on img "3 / 30" at bounding box center [1277, 193] width 450 height 331
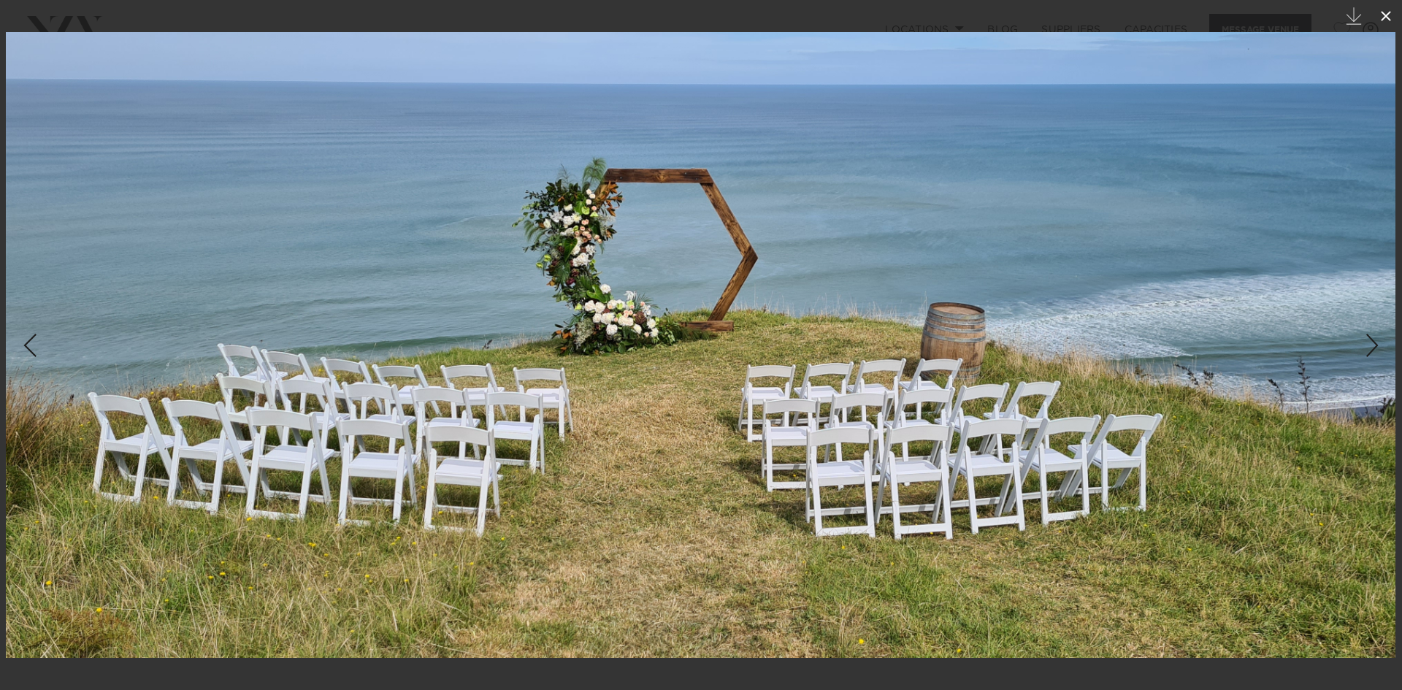
click at [1383, 21] on icon at bounding box center [1386, 16] width 18 height 18
